Goal: Task Accomplishment & Management: Manage account settings

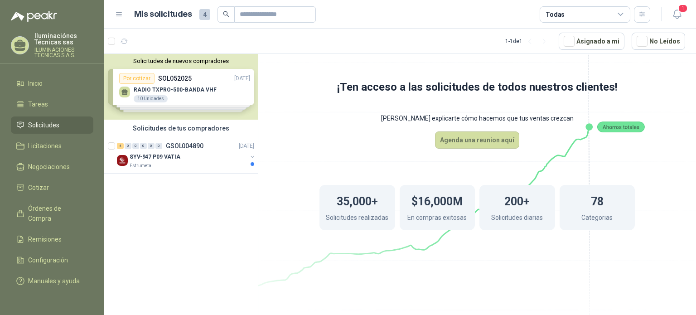
click at [61, 128] on li "Solicitudes" at bounding box center [52, 125] width 72 height 10
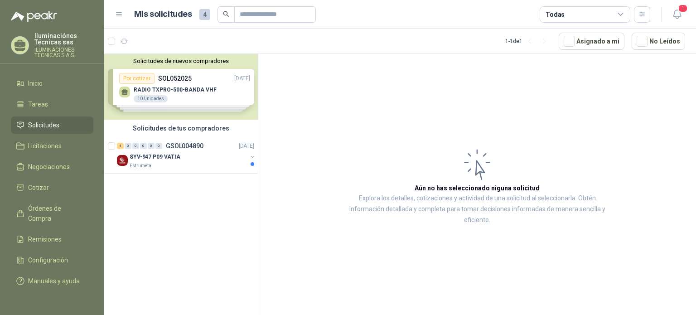
click at [209, 97] on div "Solicitudes de nuevos compradores Por cotizar SOL052025 [DATE] RADIO TXPRO-500-…" at bounding box center [181, 87] width 154 height 66
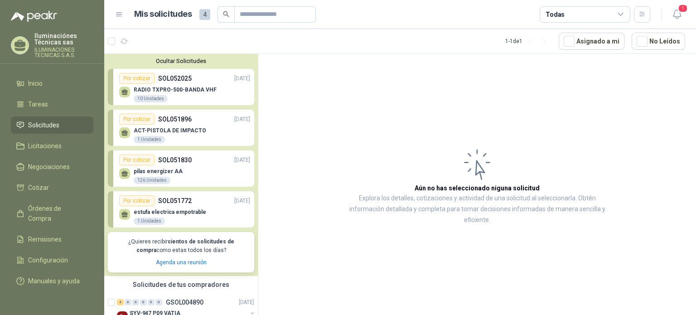
click at [193, 220] on div "estufa electrica empotrable 1 Unidades" at bounding box center [170, 217] width 73 height 16
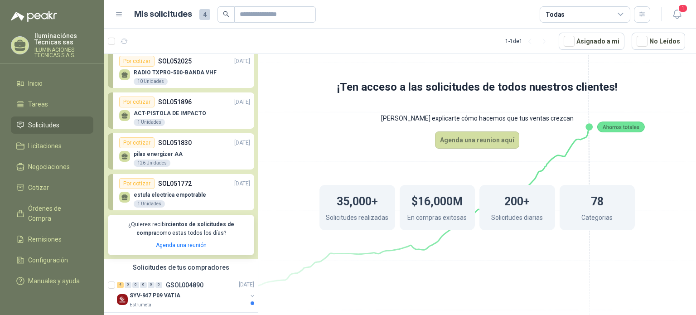
scroll to position [27, 0]
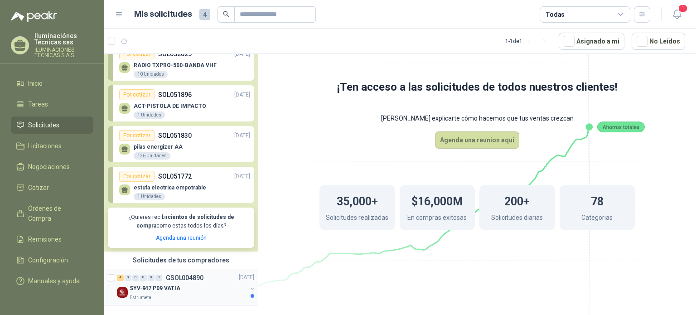
click at [167, 298] on div "Estrumetal" at bounding box center [188, 297] width 117 height 7
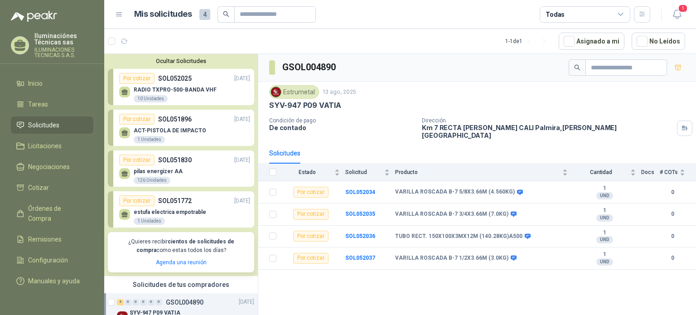
click at [150, 60] on button "Ocultar Solicitudes" at bounding box center [181, 61] width 146 height 7
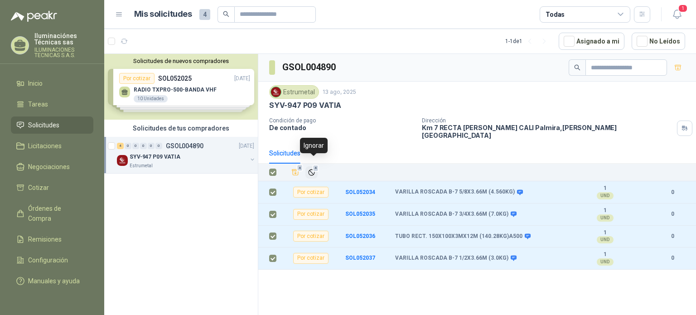
click at [319, 165] on span "4" at bounding box center [316, 168] width 6 height 7
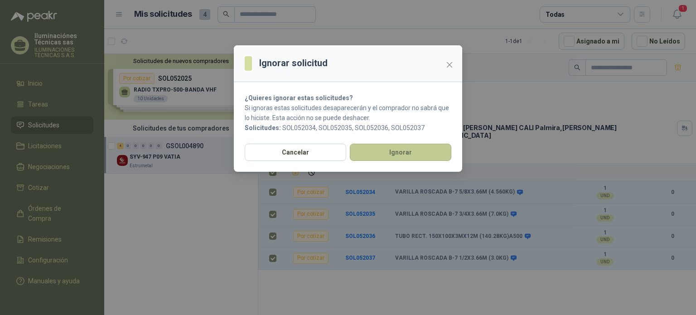
click at [422, 159] on button "Ignorar" at bounding box center [401, 152] width 102 height 17
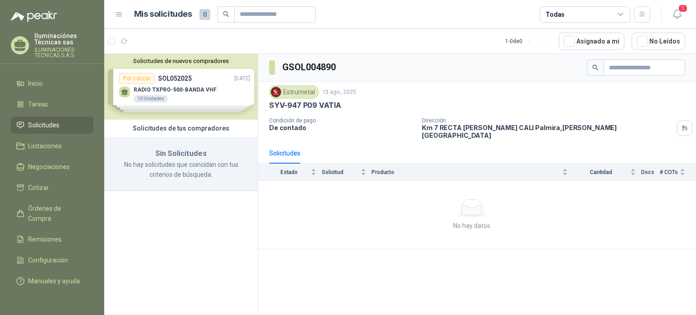
click at [223, 93] on div "Solicitudes de nuevos compradores Por cotizar SOL052025 [DATE] RADIO TXPRO-500-…" at bounding box center [181, 87] width 154 height 66
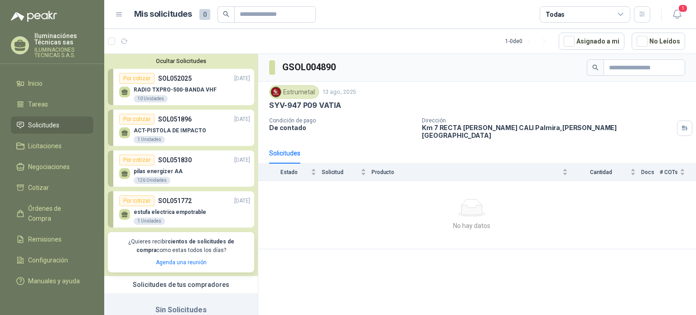
click at [155, 99] on div "10 Unidades" at bounding box center [151, 98] width 34 height 7
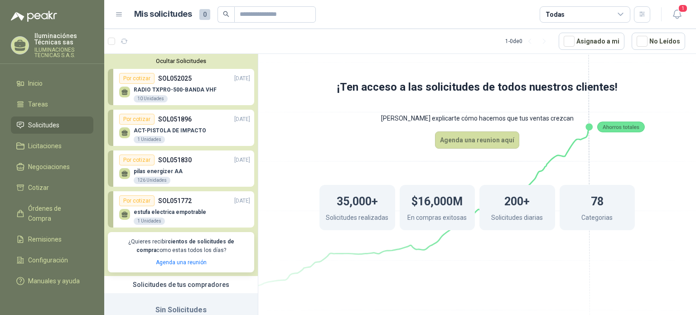
click at [176, 64] on button "Ocultar Solicitudes" at bounding box center [181, 61] width 146 height 7
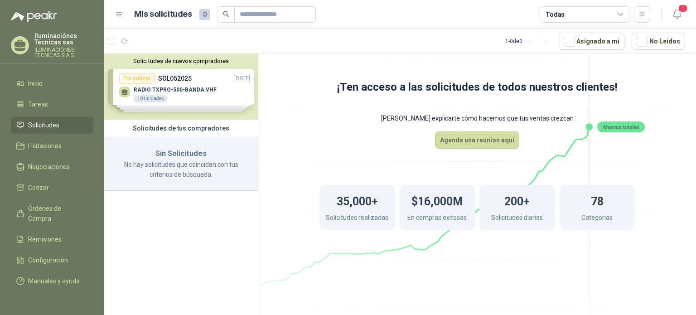
click at [124, 14] on div "Mis solicitudes 0 Todas" at bounding box center [382, 14] width 535 height 16
click at [121, 12] on icon at bounding box center [119, 14] width 8 height 8
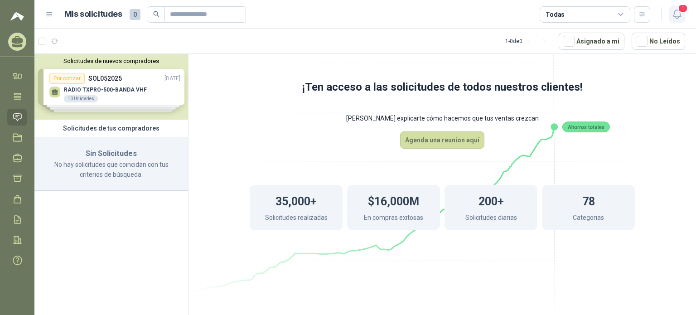
click at [677, 14] on icon "button" at bounding box center [677, 14] width 11 height 11
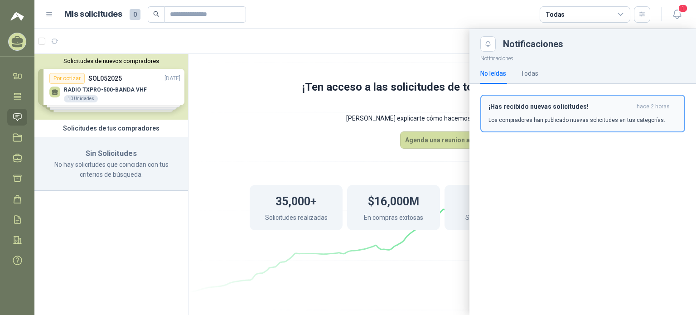
click at [542, 121] on p "Los compradores han publicado nuevas solicitudes en tus categorías." at bounding box center [577, 120] width 177 height 8
